Goal: Find specific page/section: Find specific page/section

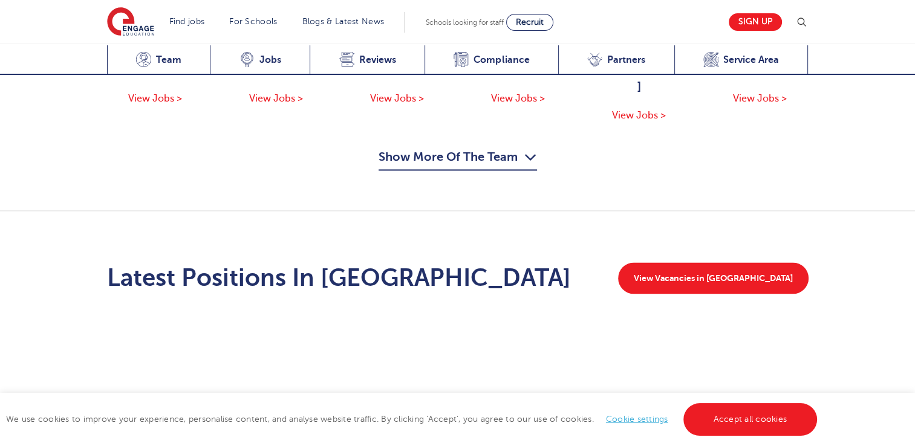
scroll to position [1609, 0]
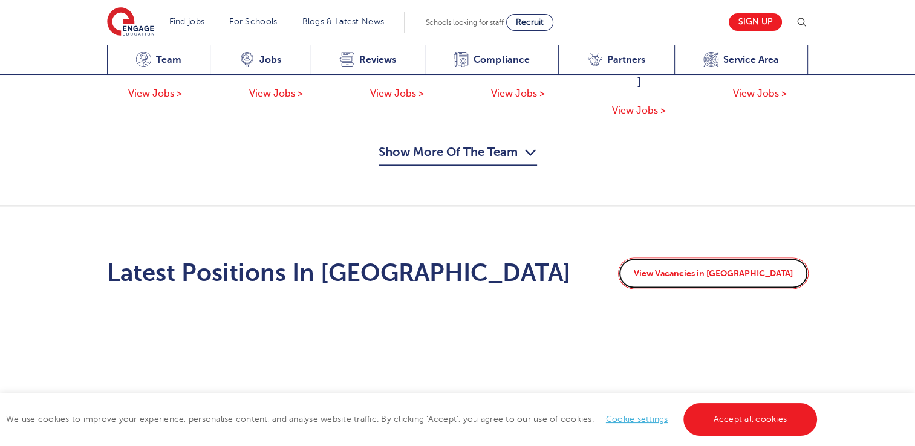
click at [712, 258] on link "View Vacancies in [GEOGRAPHIC_DATA]" at bounding box center [713, 273] width 190 height 31
